Goal: Navigation & Orientation: Find specific page/section

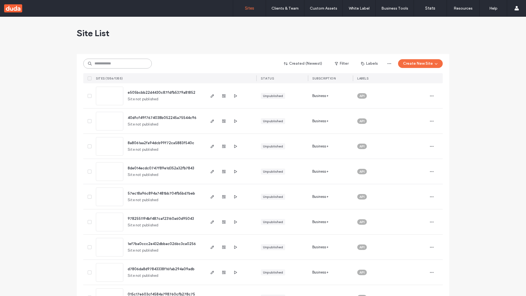
click at [118, 64] on input at bounding box center [117, 64] width 69 height 10
type input "**********"
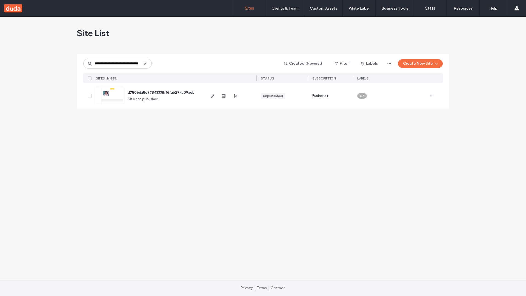
click at [161, 92] on span "d7806da8d97843338f16fab294a09adb" at bounding box center [161, 92] width 67 height 4
